Goal: Information Seeking & Learning: Learn about a topic

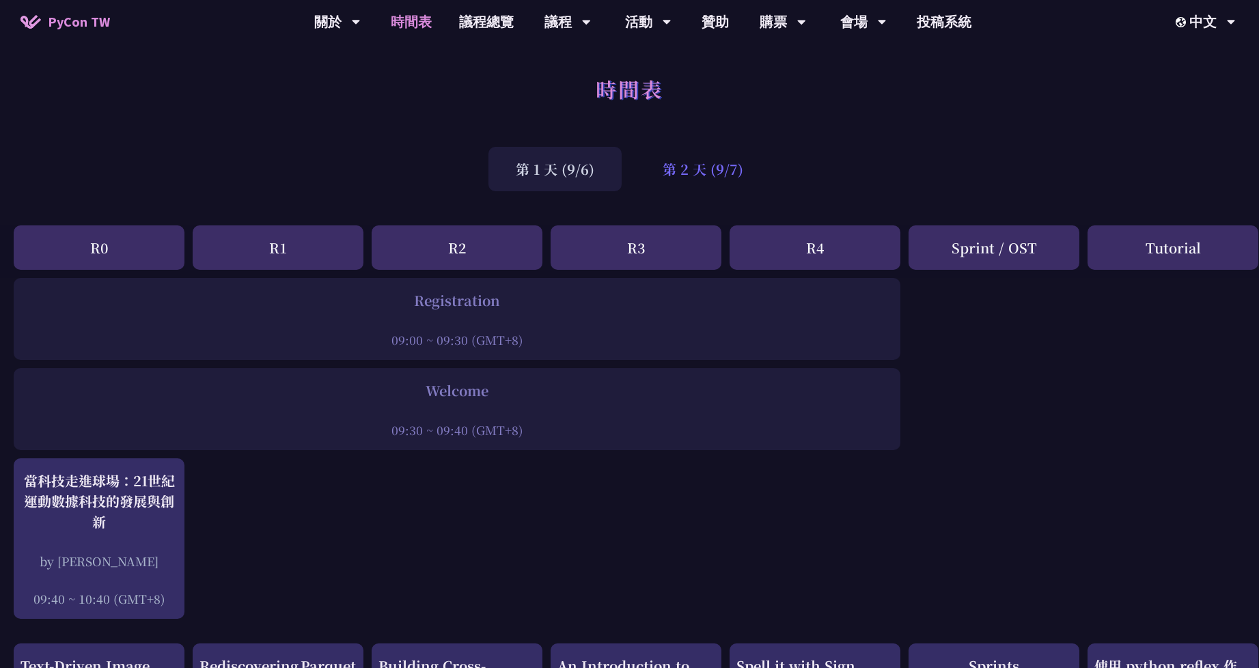
click at [702, 165] on div "第 2 天 (9/7)" at bounding box center [702, 169] width 135 height 44
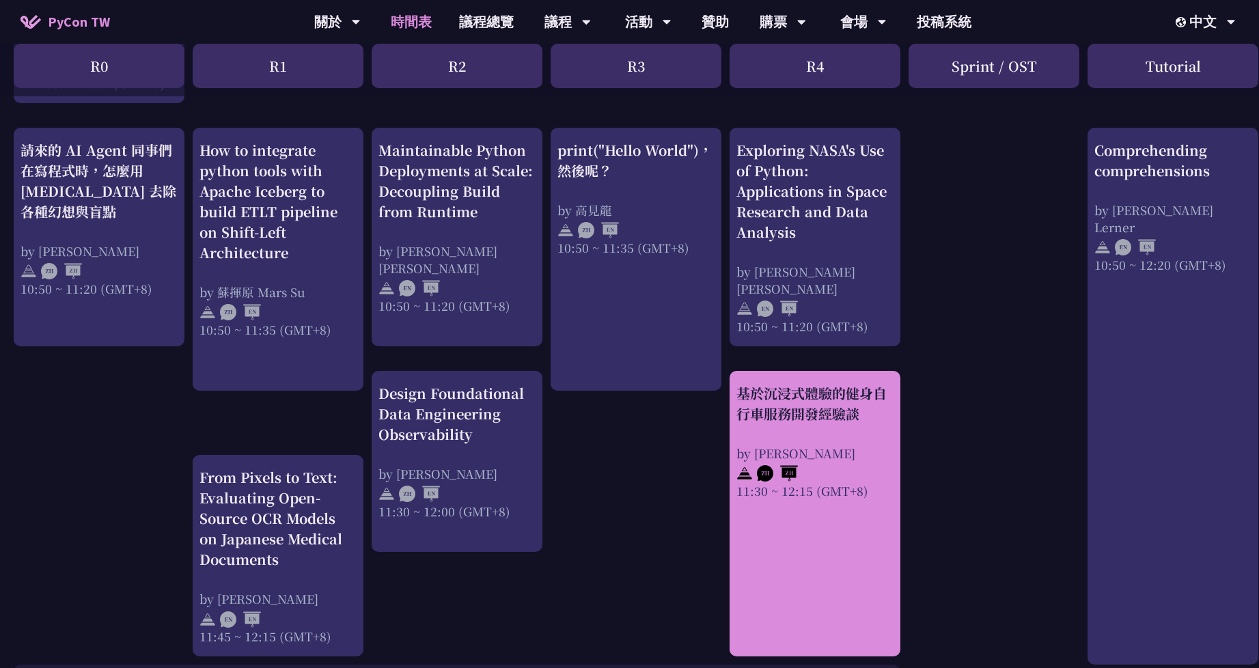
scroll to position [478, 0]
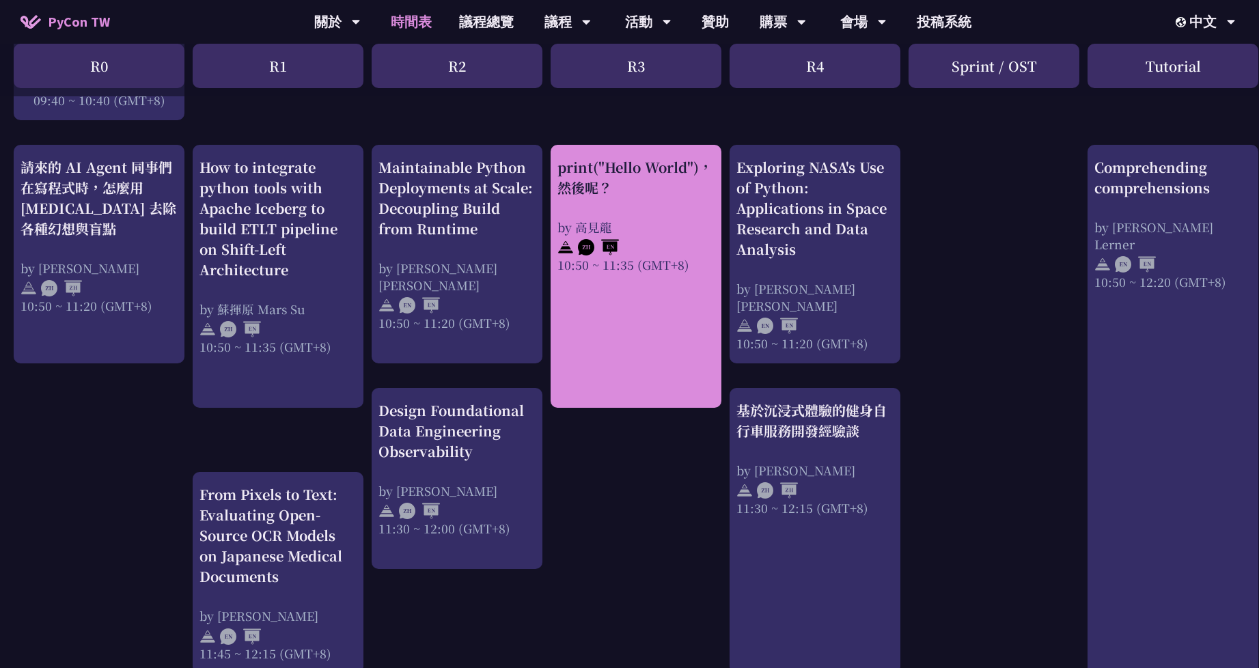
click at [649, 298] on link "print("Hello World")，然後呢？ by [PERSON_NAME] 10:50 ~ 11:35 (GMT+8)" at bounding box center [635, 276] width 157 height 239
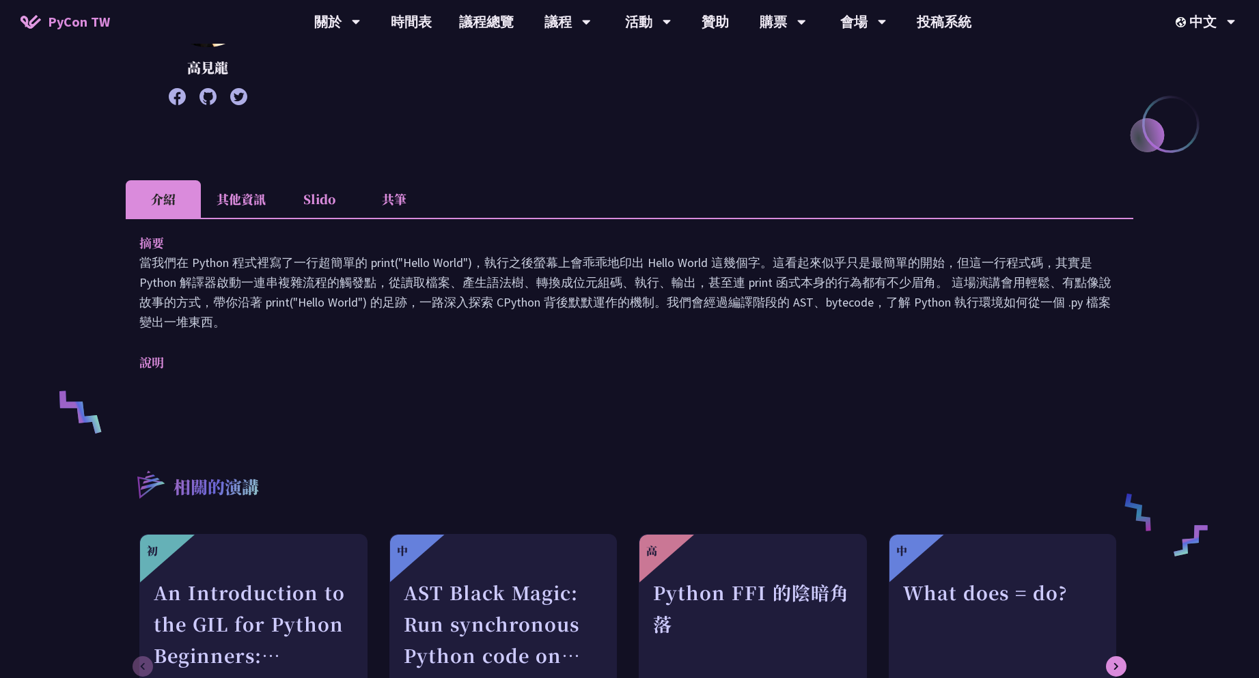
scroll to position [342, 0]
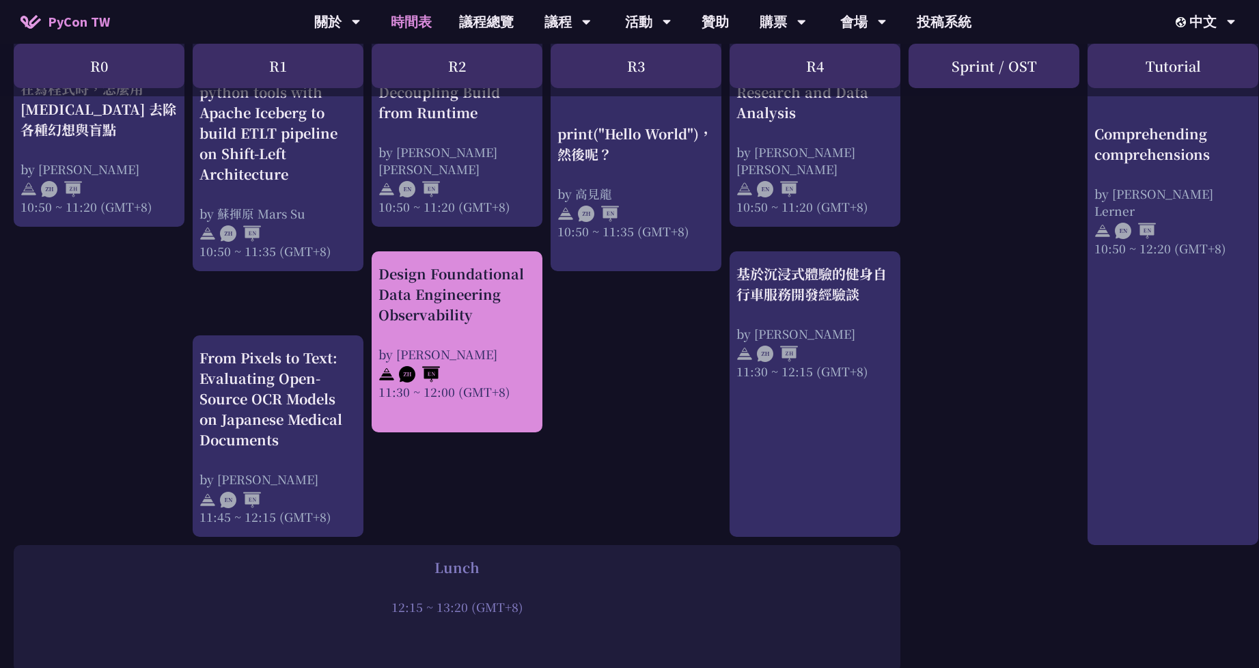
scroll to position [546, 0]
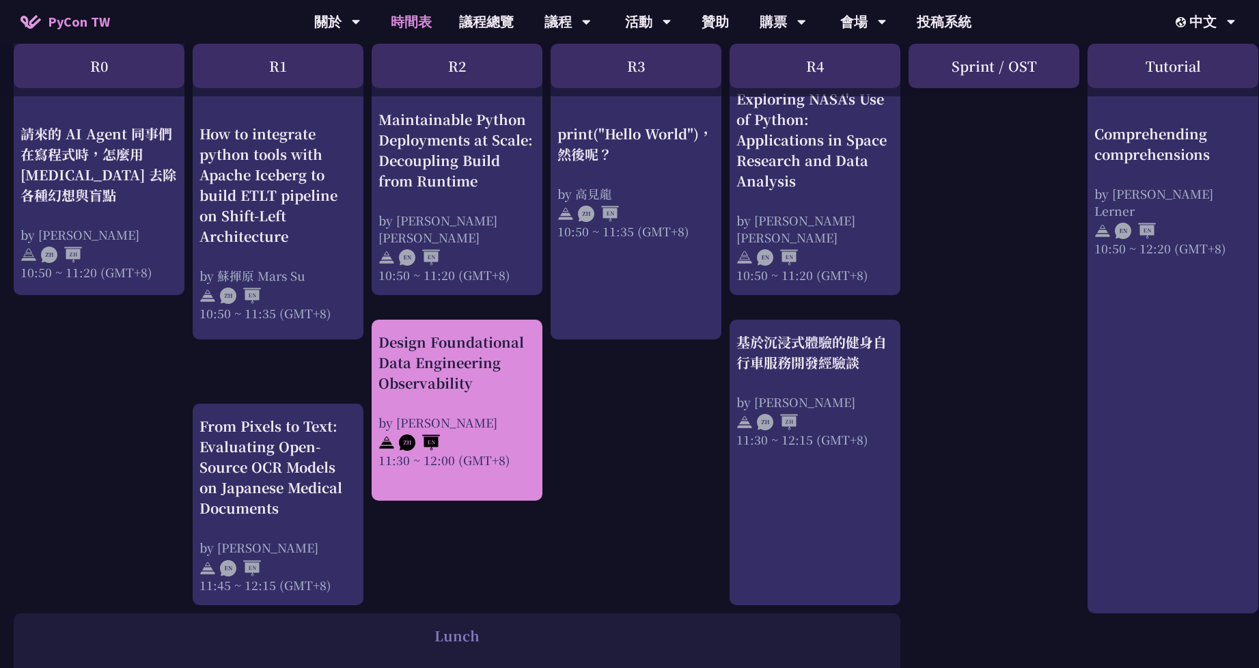
click at [458, 363] on div "Design Foundational Data Engineering Observability" at bounding box center [456, 362] width 157 height 61
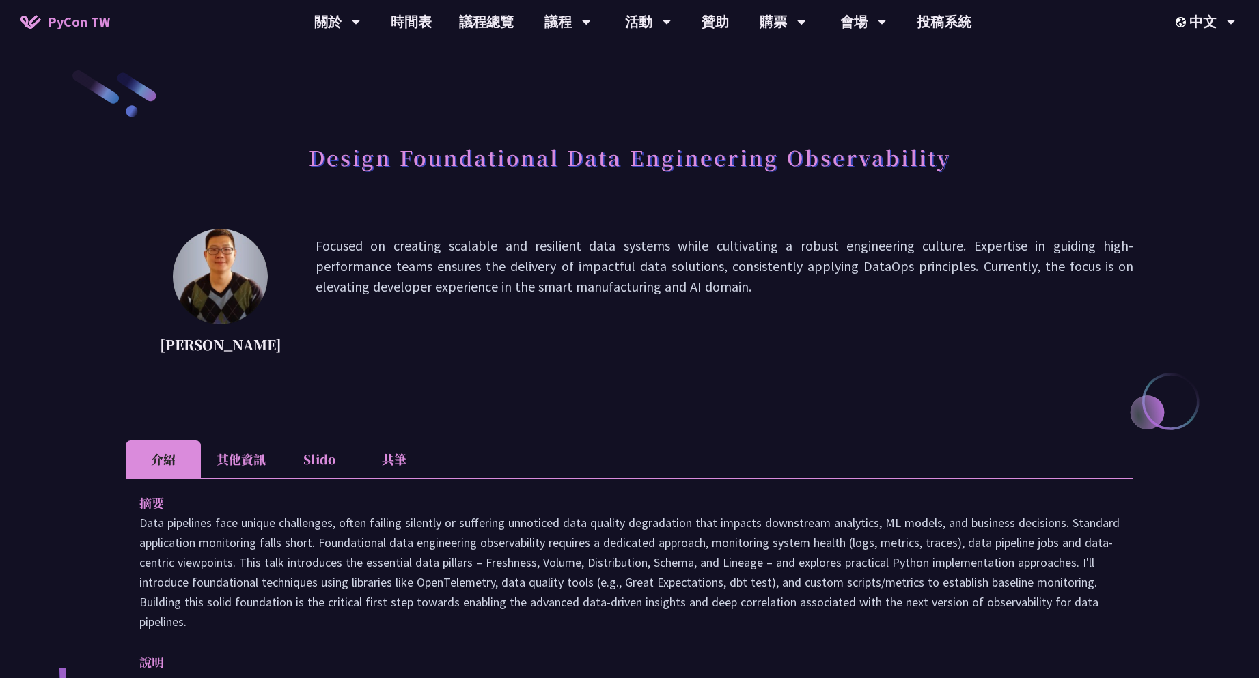
click at [637, 397] on div "[PERSON_NAME] Focused on creating scalable and resilient data systems while cul…" at bounding box center [630, 318] width 1008 height 178
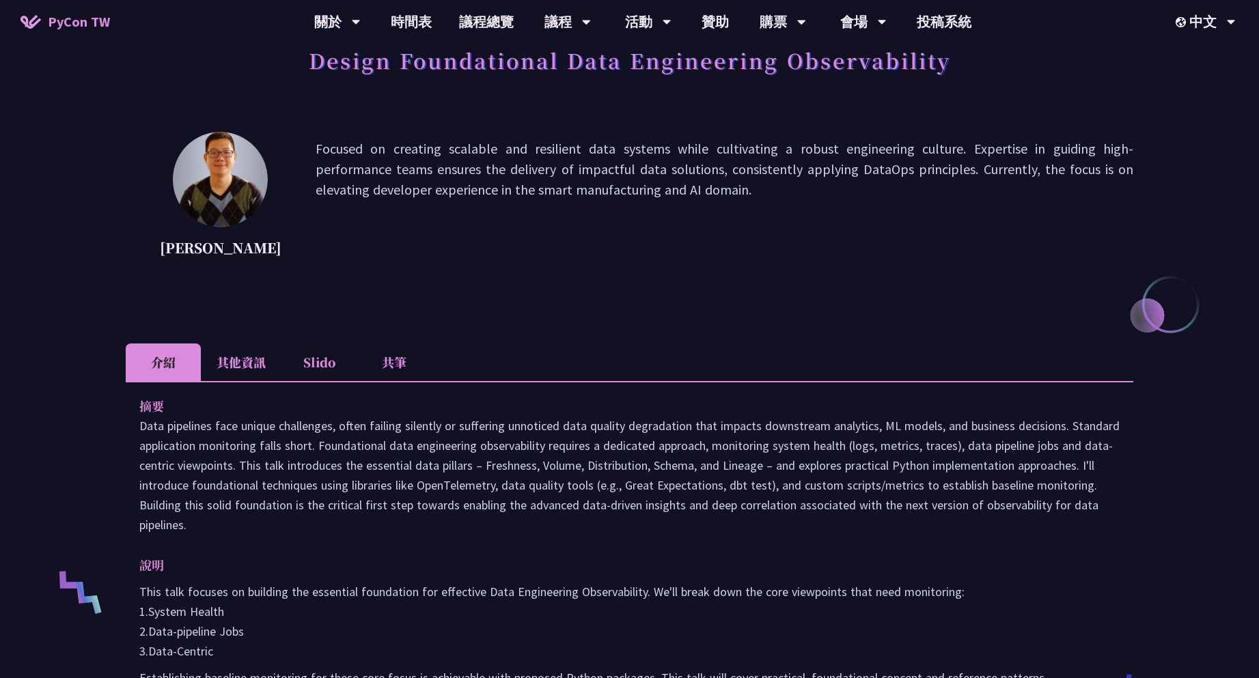
scroll to position [683, 0]
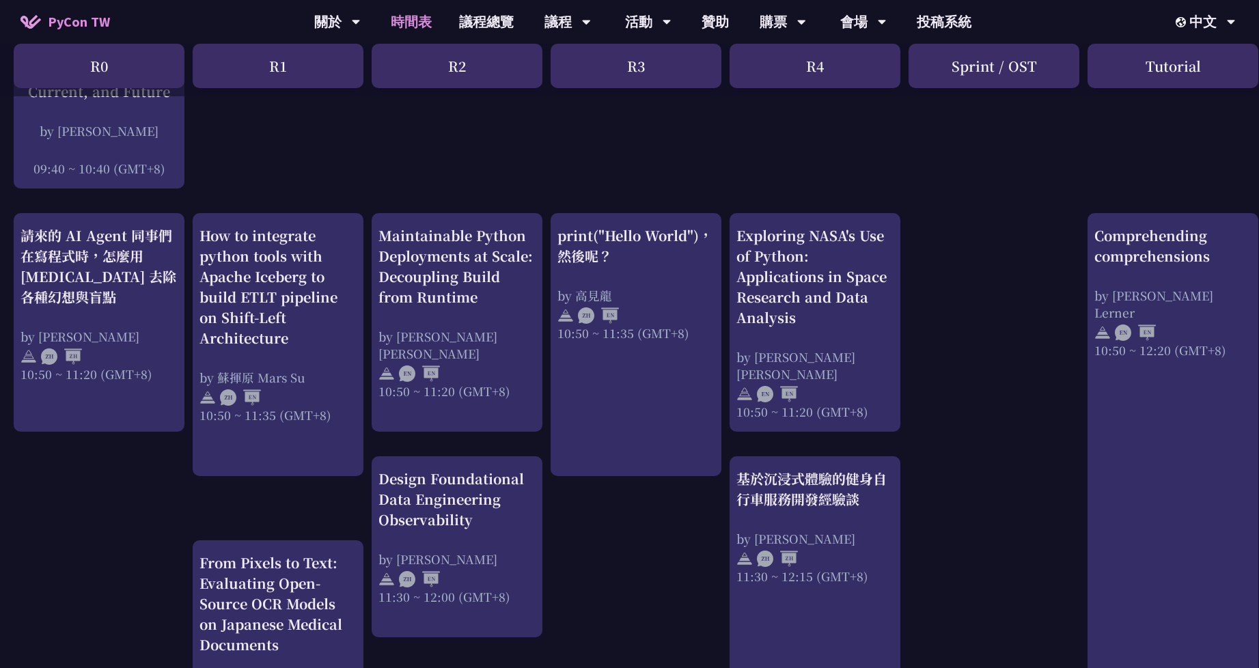
scroll to position [478, 0]
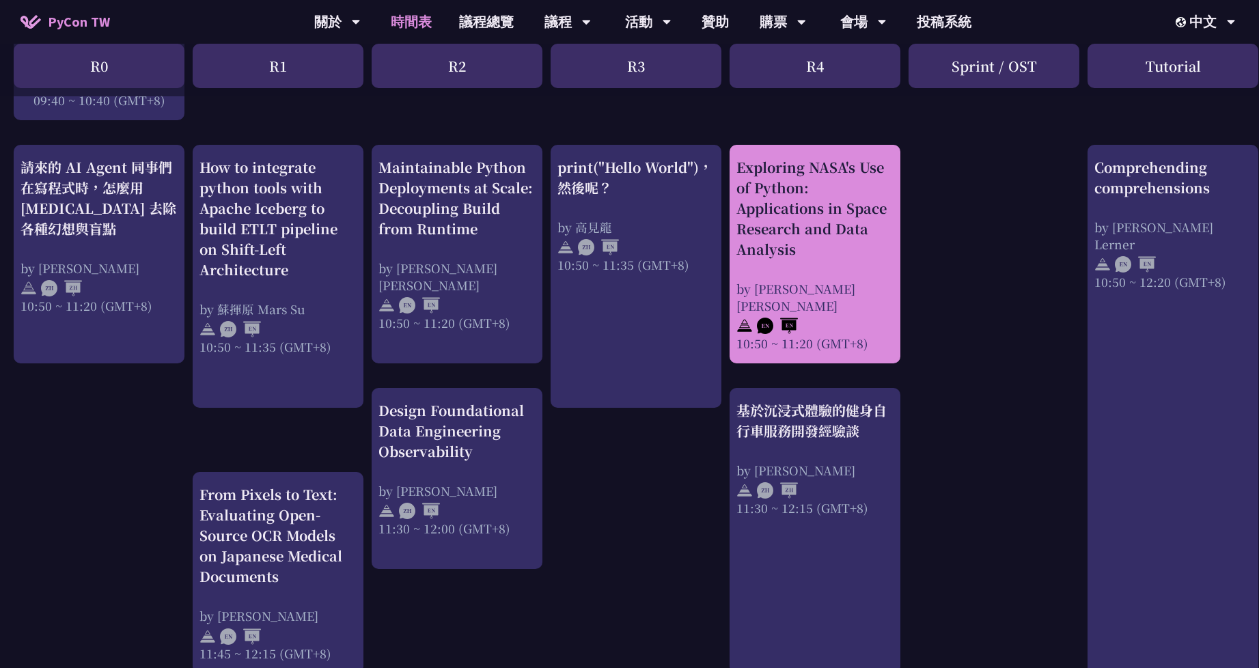
click at [814, 247] on div "Exploring NASA's Use of Python: Applications in Space Research and Data Analysis" at bounding box center [814, 208] width 157 height 102
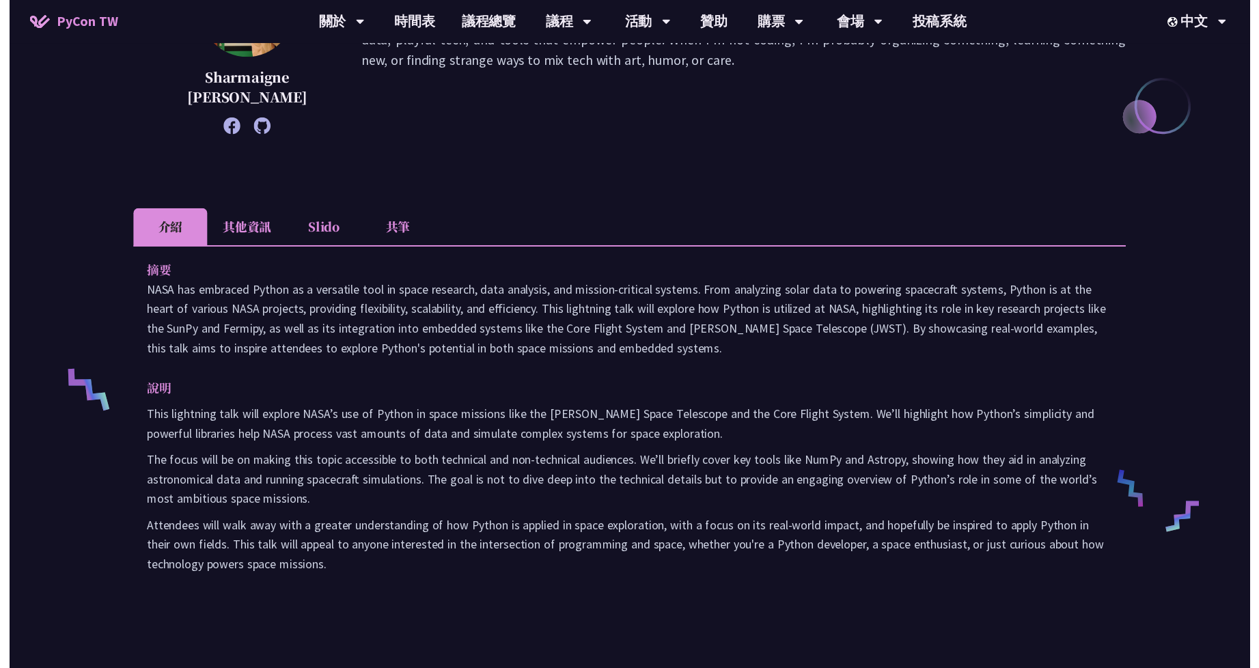
scroll to position [478, 0]
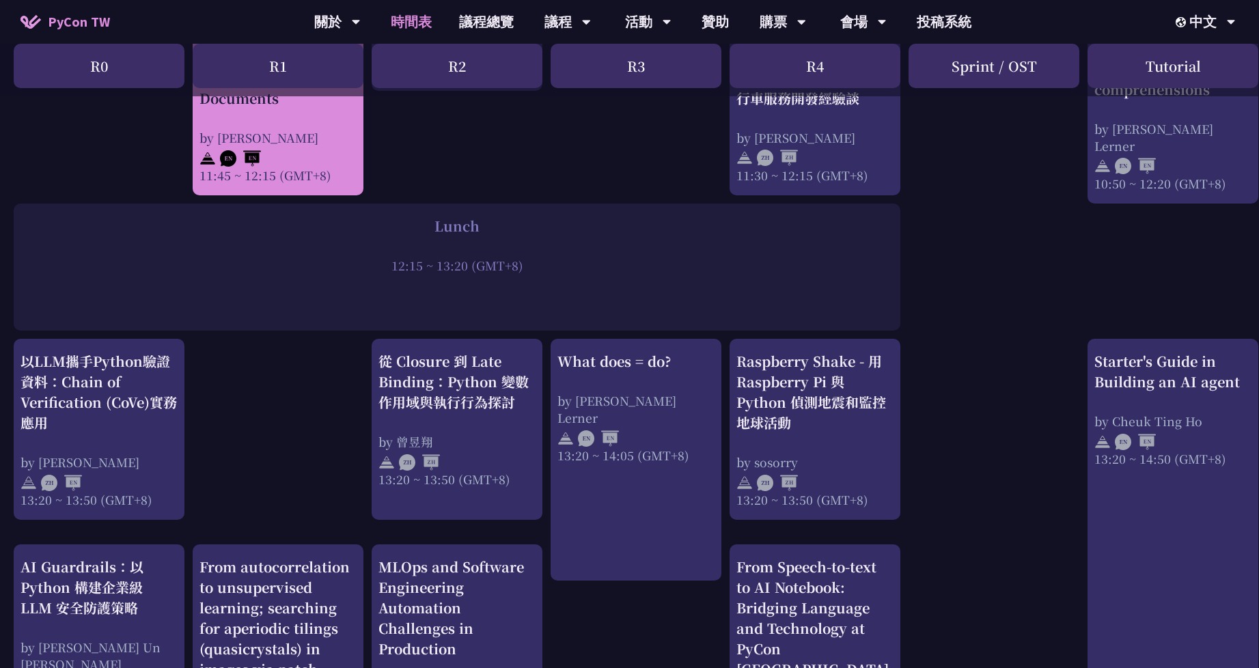
scroll to position [546, 0]
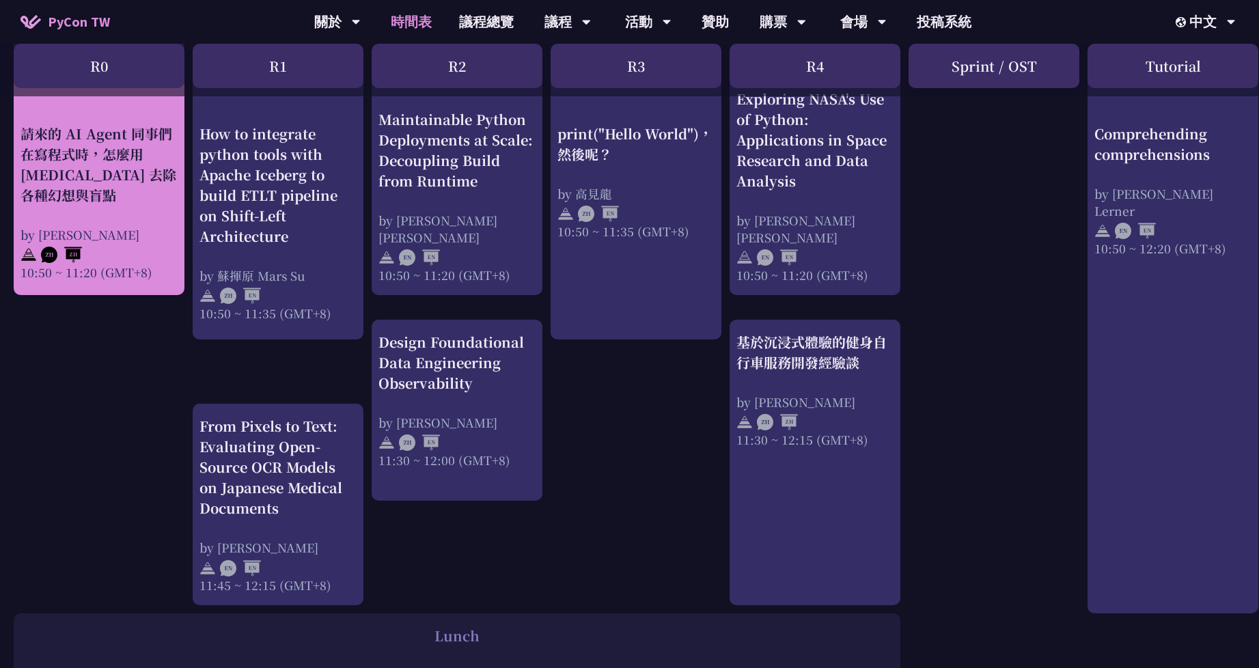
click at [139, 202] on div "請來的 AI Agent 同事們在寫程式時，怎麼用 [MEDICAL_DATA] 去除各種幻想與盲點" at bounding box center [98, 164] width 157 height 82
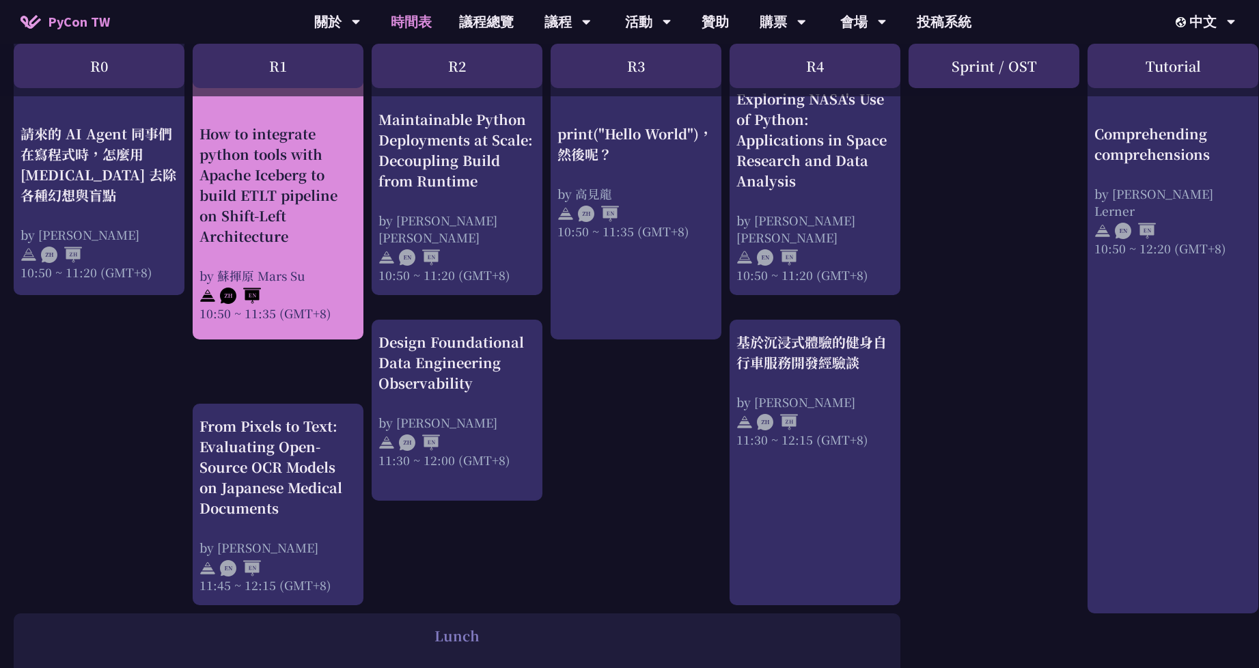
scroll to position [342, 0]
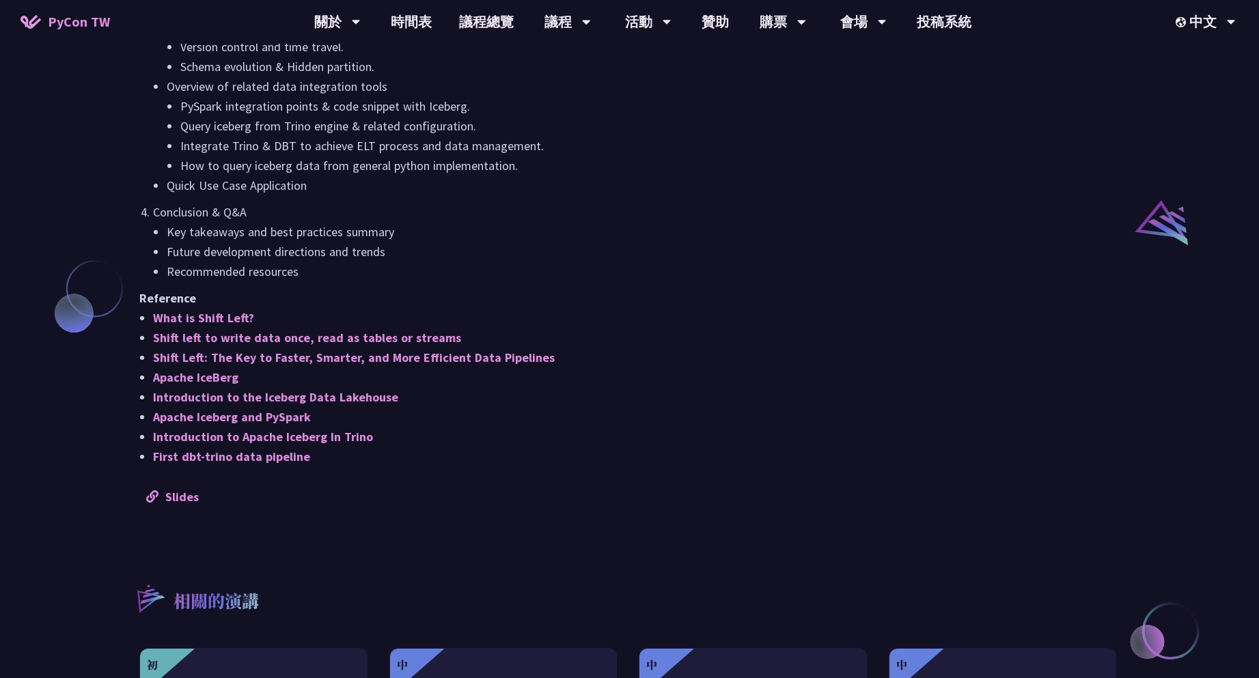
scroll to position [956, 0]
